Goal: Task Accomplishment & Management: Complete application form

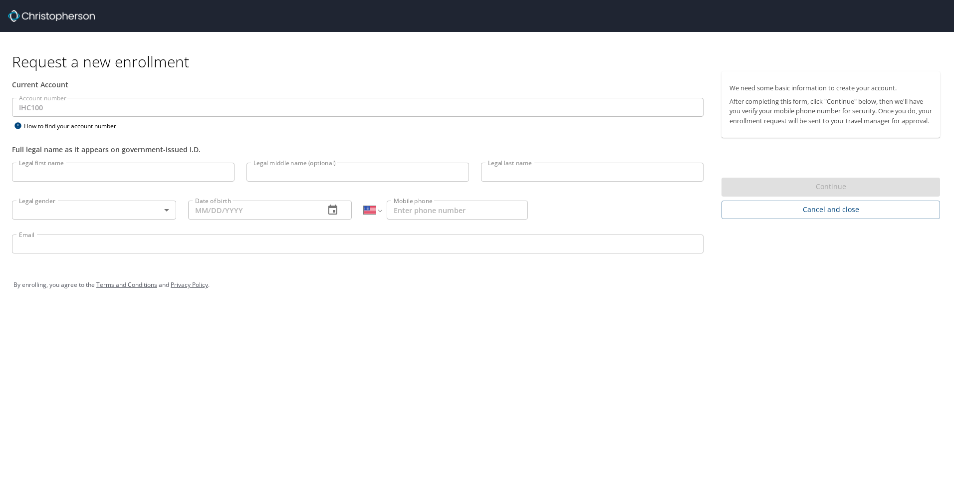
select select "US"
click at [104, 170] on input "Legal first name" at bounding box center [123, 172] width 223 height 19
type input "James"
type input "Timothy"
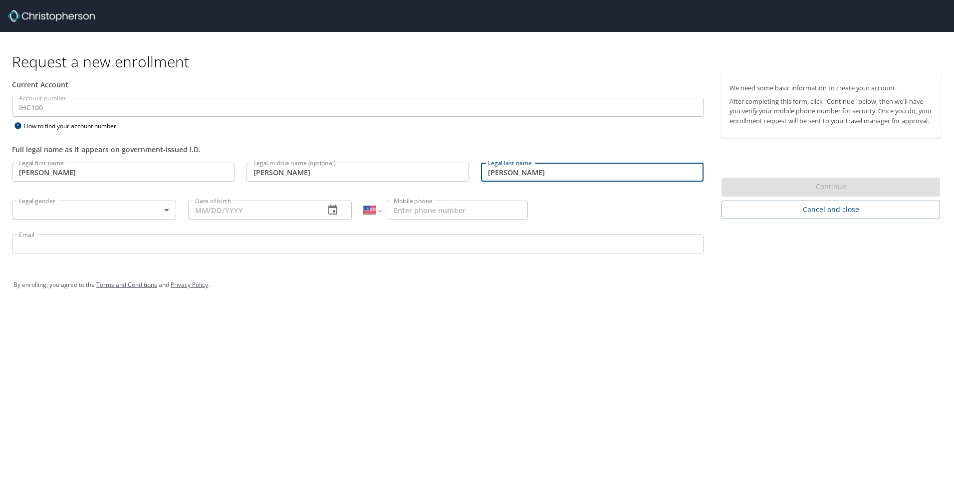
type input "Contos"
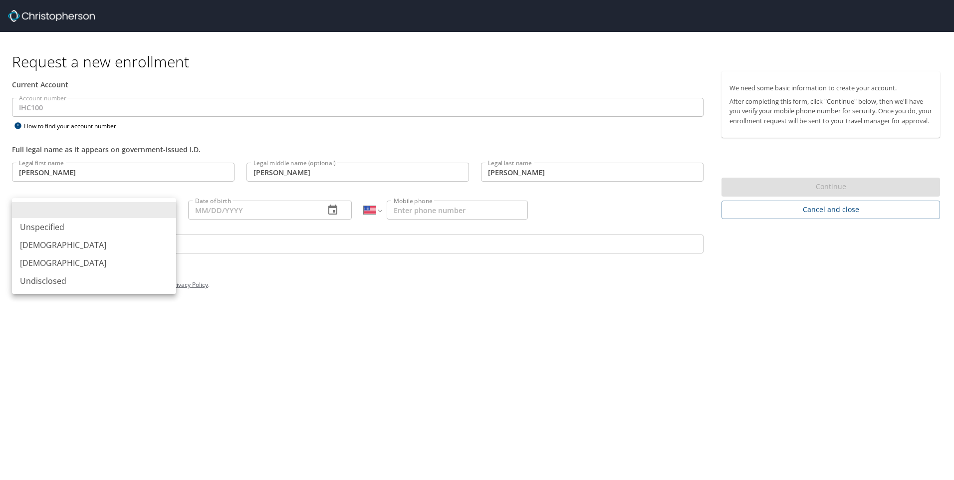
click at [167, 209] on body "Request a new enrollment Current Account Account number IHC100 Account number H…" at bounding box center [477, 240] width 954 height 480
click at [102, 247] on li "Male" at bounding box center [94, 245] width 164 height 18
type input "Male"
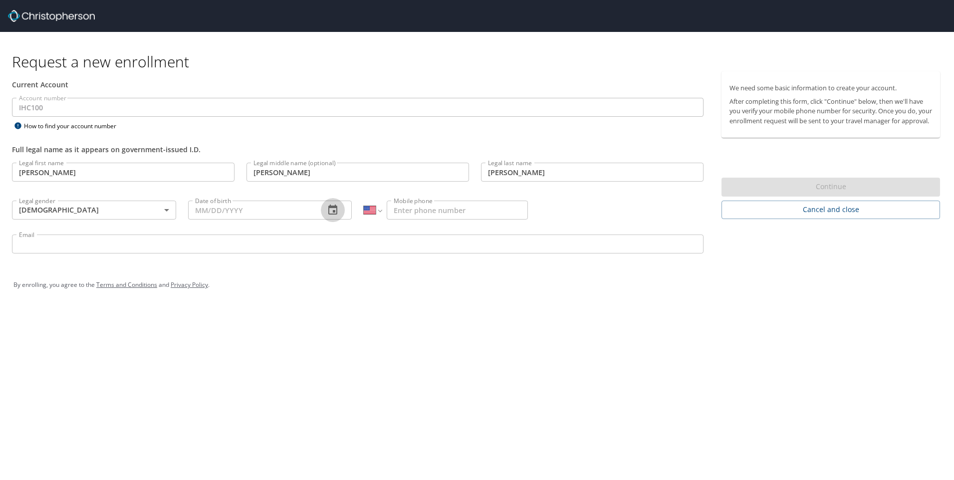
click at [330, 209] on icon "button" at bounding box center [333, 210] width 12 height 12
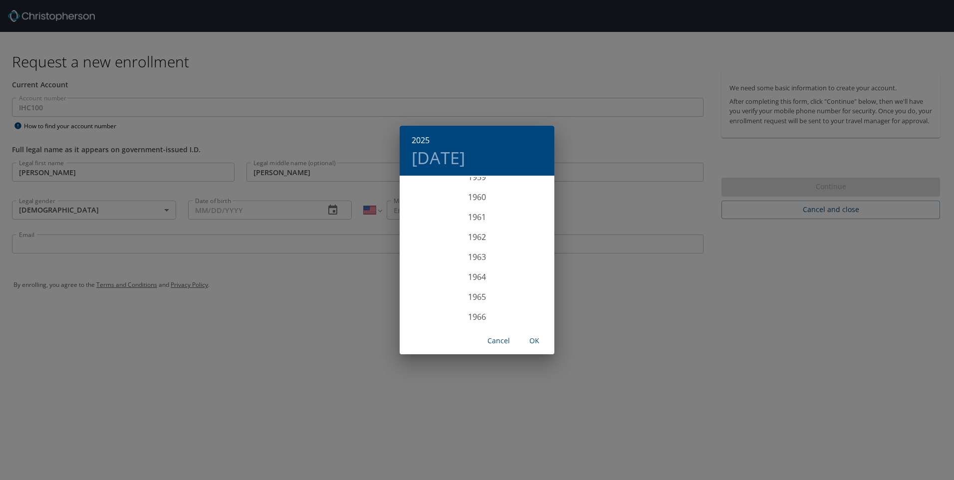
scroll to position [1308, 0]
click at [479, 236] on div "1967" at bounding box center [477, 237] width 155 height 20
click at [421, 307] on div "Oct" at bounding box center [425, 308] width 51 height 37
click at [514, 244] on p "13" at bounding box center [517, 247] width 7 height 6
click at [532, 338] on span "OK" at bounding box center [535, 341] width 24 height 12
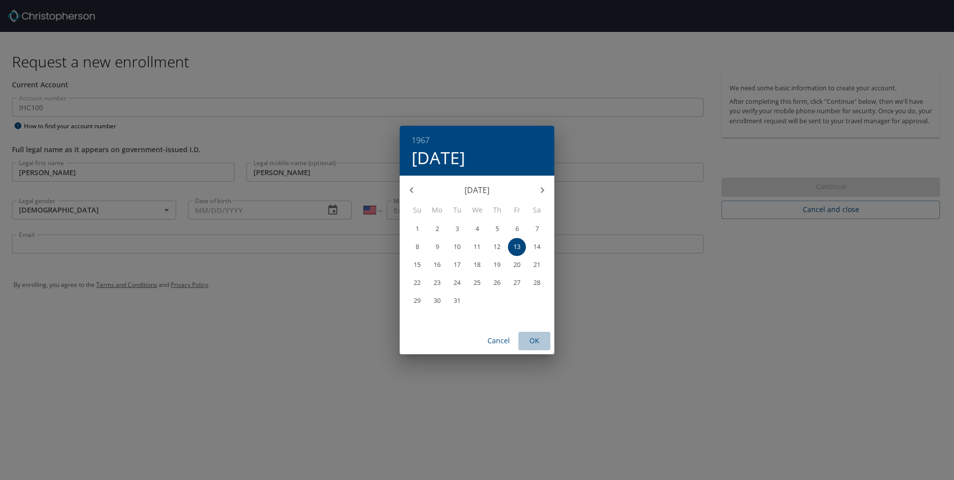
type input "10/13/1967"
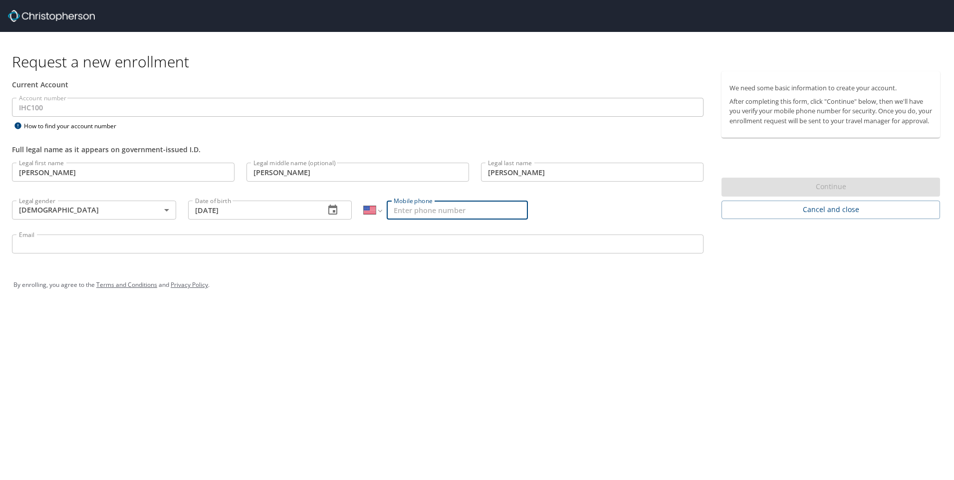
click at [413, 211] on input "Mobile phone" at bounding box center [457, 210] width 141 height 19
type input "(801) 814-0302"
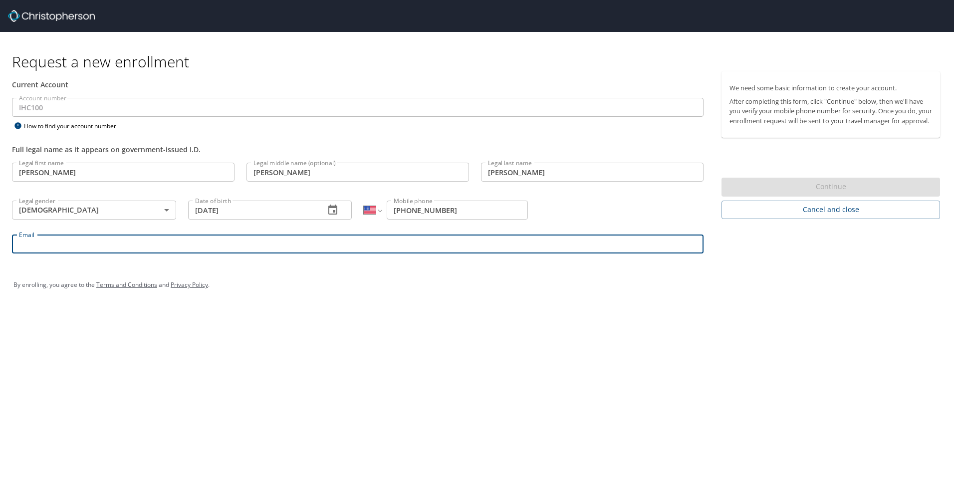
click at [104, 246] on input "Email" at bounding box center [358, 244] width 692 height 19
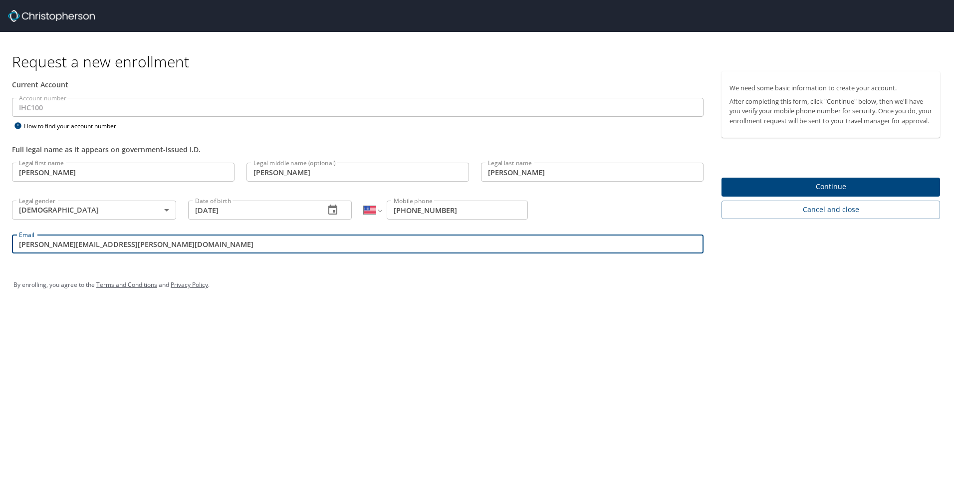
type input "tim.contos@imail.org"
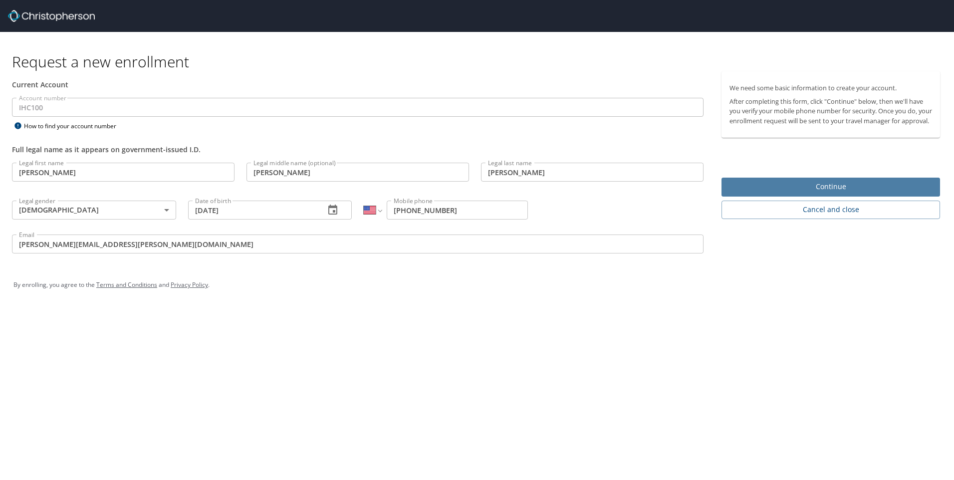
click at [851, 193] on span "Continue" at bounding box center [831, 187] width 203 height 12
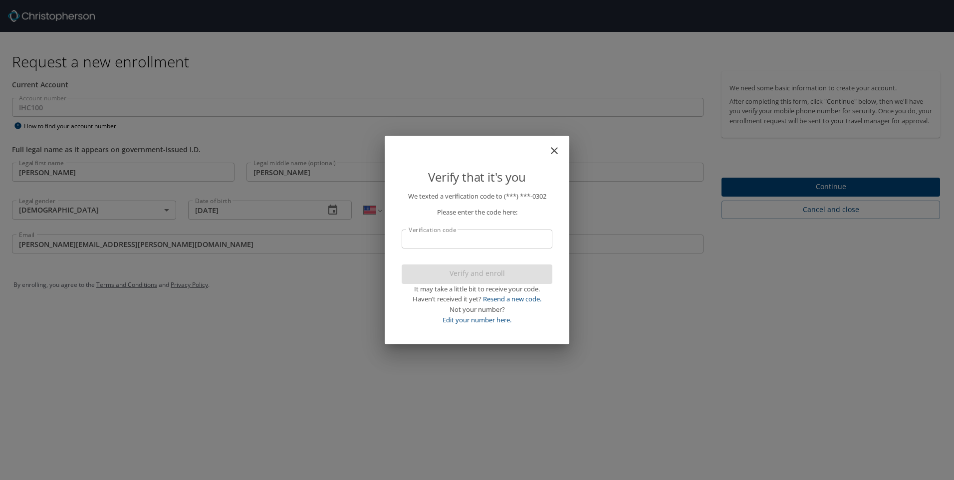
click at [433, 237] on input "Verification code" at bounding box center [477, 239] width 151 height 19
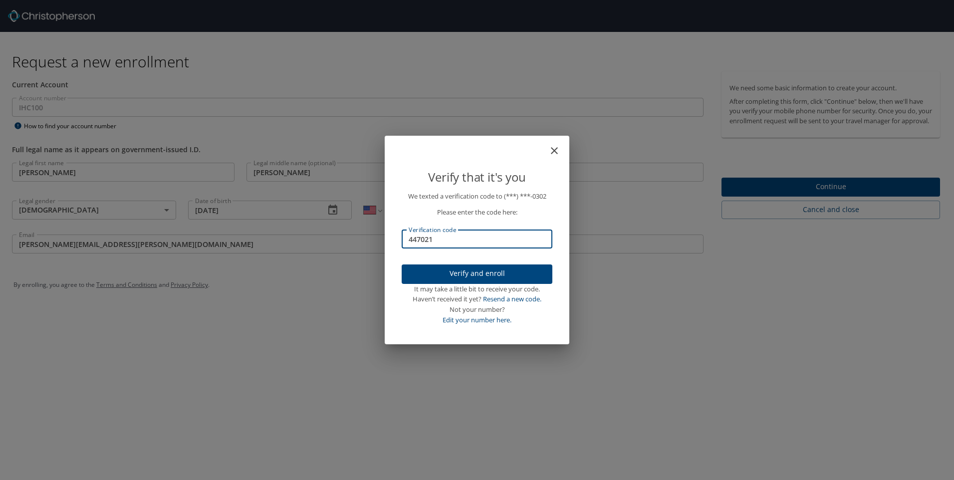
type input "447021"
click at [469, 272] on span "Verify and enroll" at bounding box center [477, 274] width 135 height 12
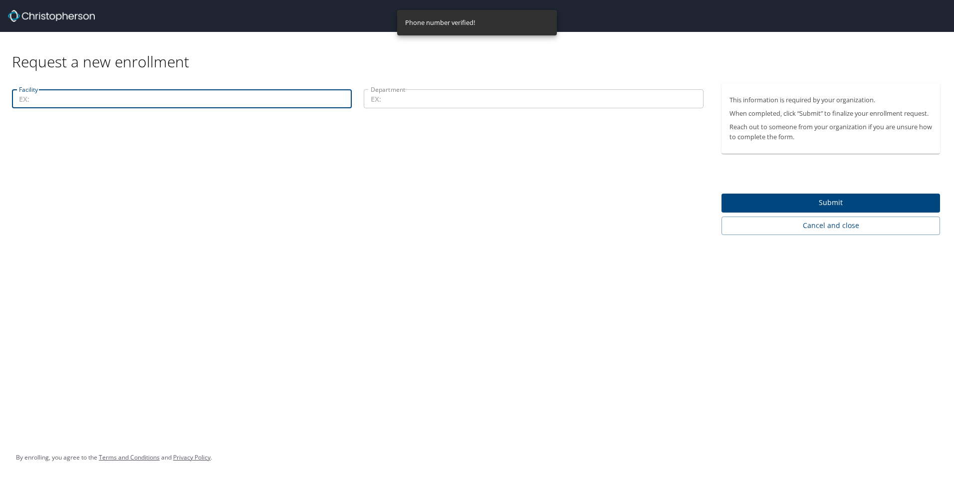
click at [108, 102] on input "Facility" at bounding box center [182, 98] width 340 height 19
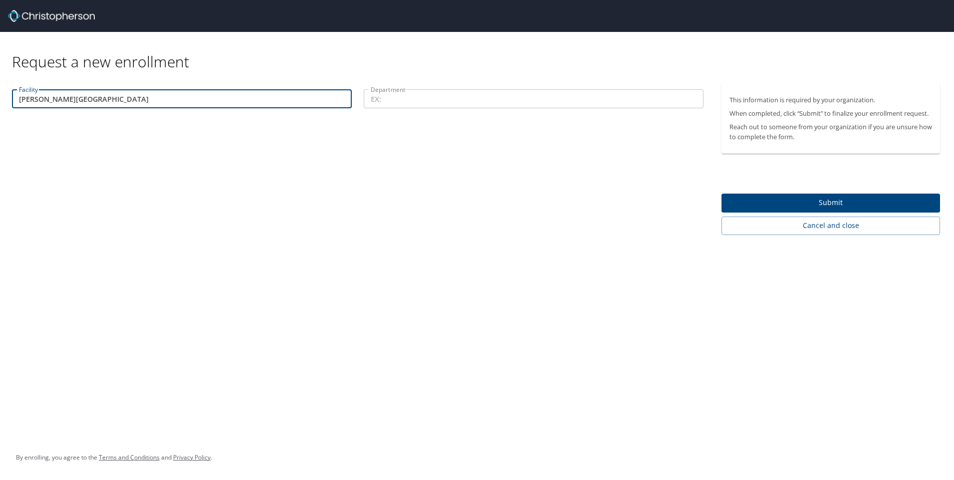
type input "McKay Dee Hospital"
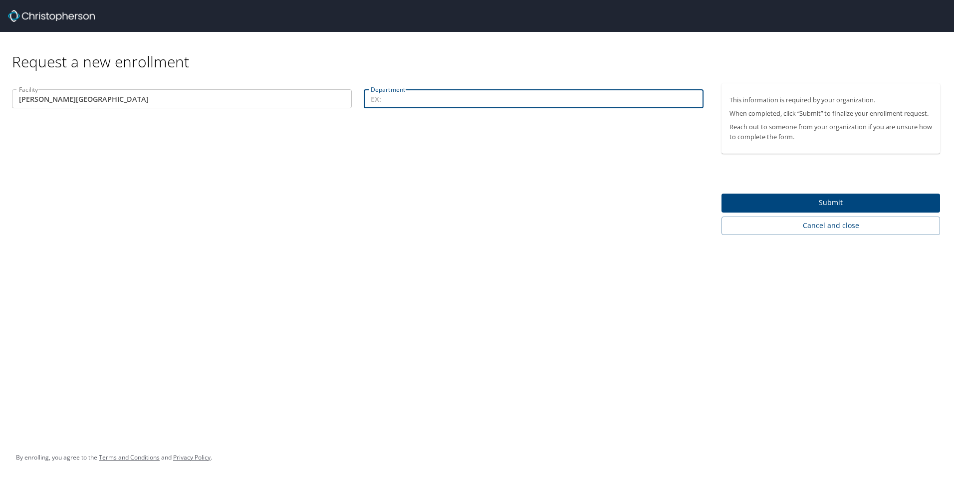
click at [378, 103] on input "Department" at bounding box center [534, 98] width 340 height 19
type input "Safety and Security"
click at [840, 200] on span "Submit" at bounding box center [831, 203] width 203 height 12
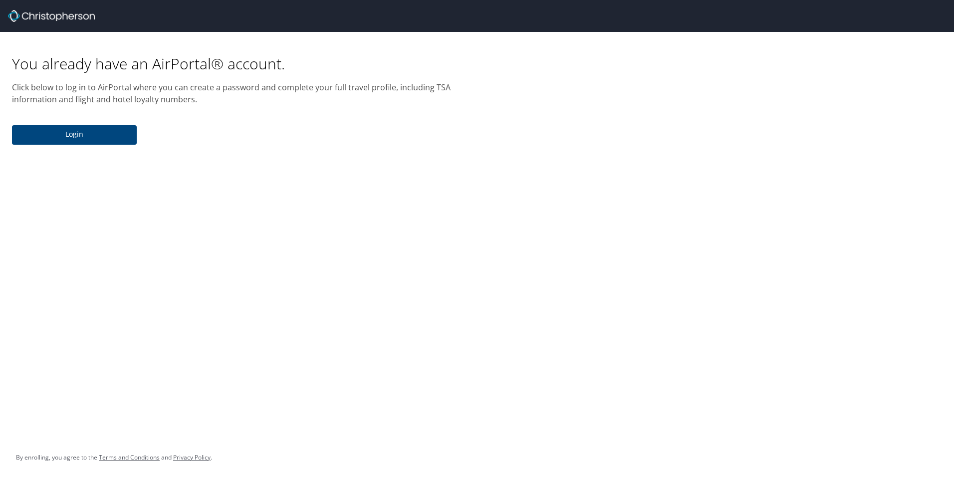
click at [79, 136] on span "Login" at bounding box center [74, 134] width 109 height 12
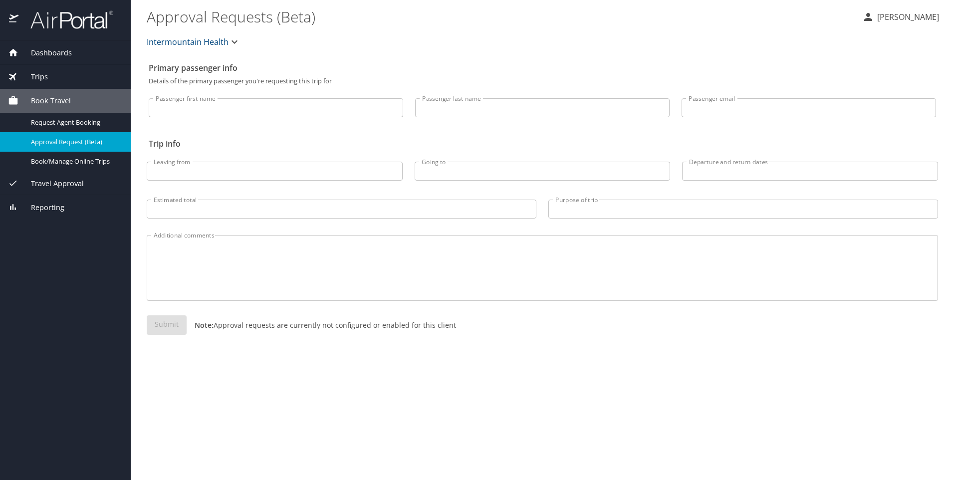
click at [47, 50] on span "Dashboards" at bounding box center [44, 52] width 53 height 11
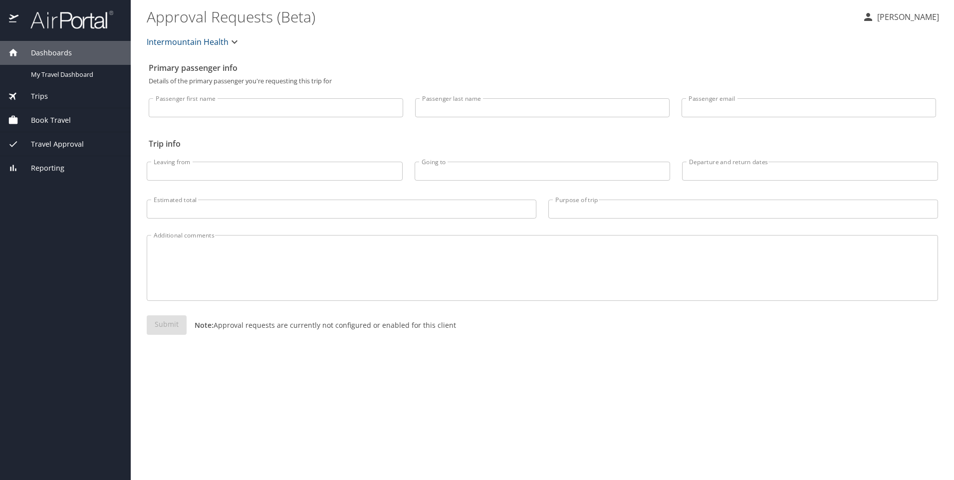
click at [48, 50] on span "Dashboards" at bounding box center [44, 52] width 53 height 11
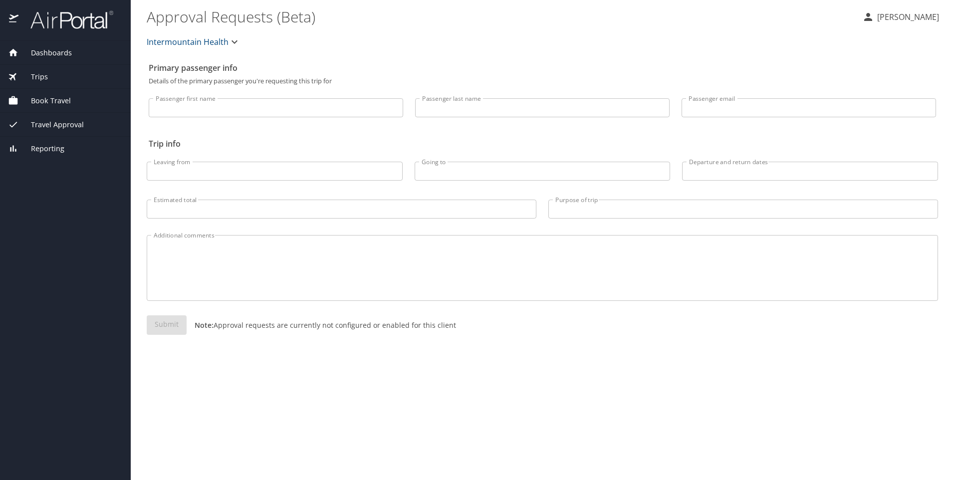
click at [48, 50] on span "Dashboards" at bounding box center [44, 52] width 53 height 11
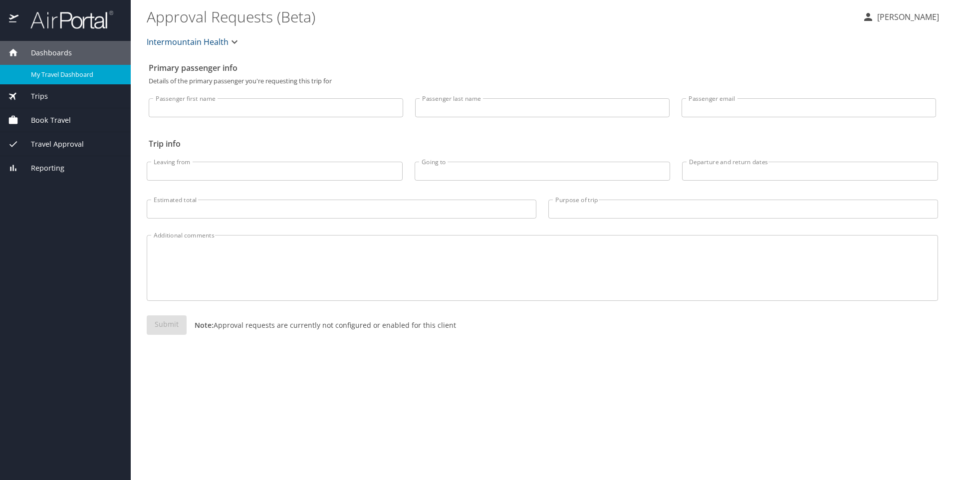
click at [51, 73] on span "My Travel Dashboard" at bounding box center [75, 74] width 88 height 9
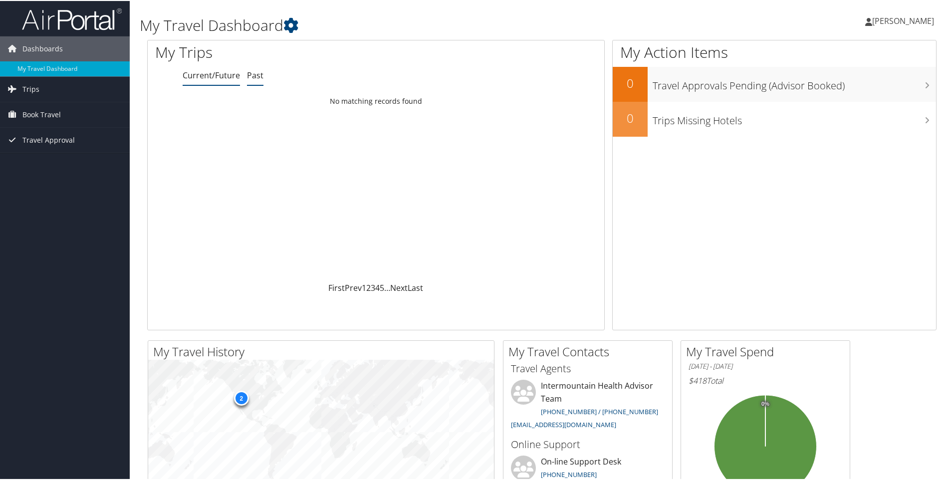
click at [254, 72] on link "Past" at bounding box center [255, 74] width 16 height 11
click at [205, 74] on link "Current/Future" at bounding box center [211, 74] width 57 height 11
click at [21, 85] on link "Trips" at bounding box center [65, 88] width 130 height 25
click at [31, 109] on link "Current/Future Trips" at bounding box center [65, 108] width 130 height 15
